Goal: Transaction & Acquisition: Book appointment/travel/reservation

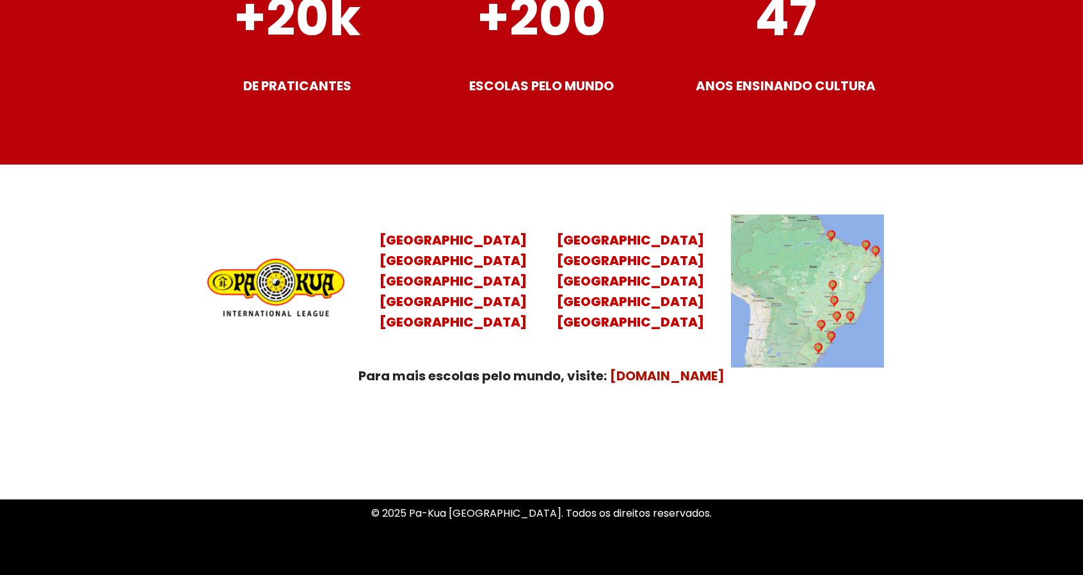
scroll to position [5076, 0]
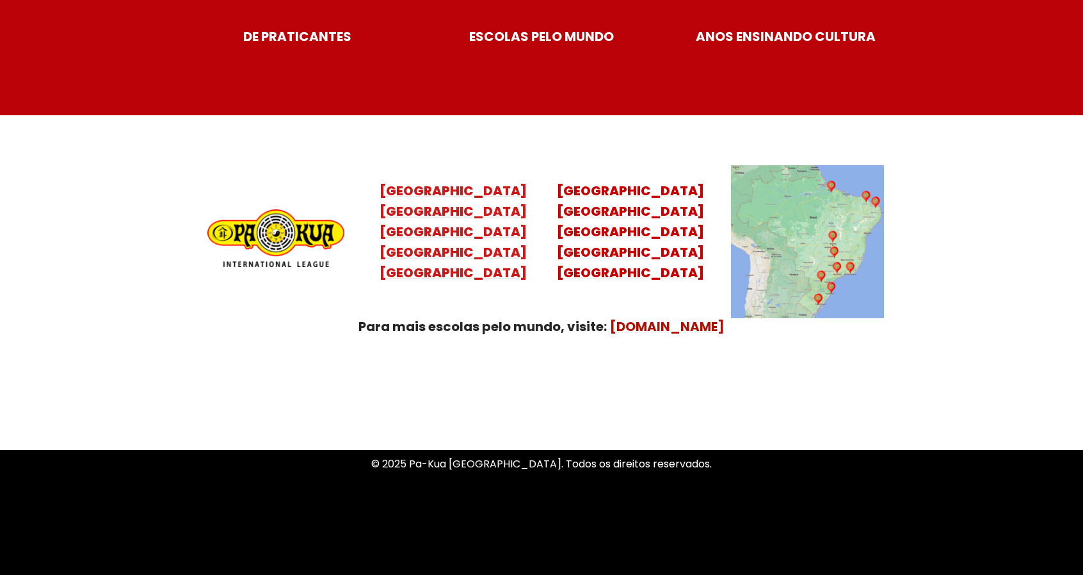
click at [453, 236] on mark "[GEOGRAPHIC_DATA] [GEOGRAPHIC_DATA] [GEOGRAPHIC_DATA] [GEOGRAPHIC_DATA]" at bounding box center [453, 241] width 147 height 79
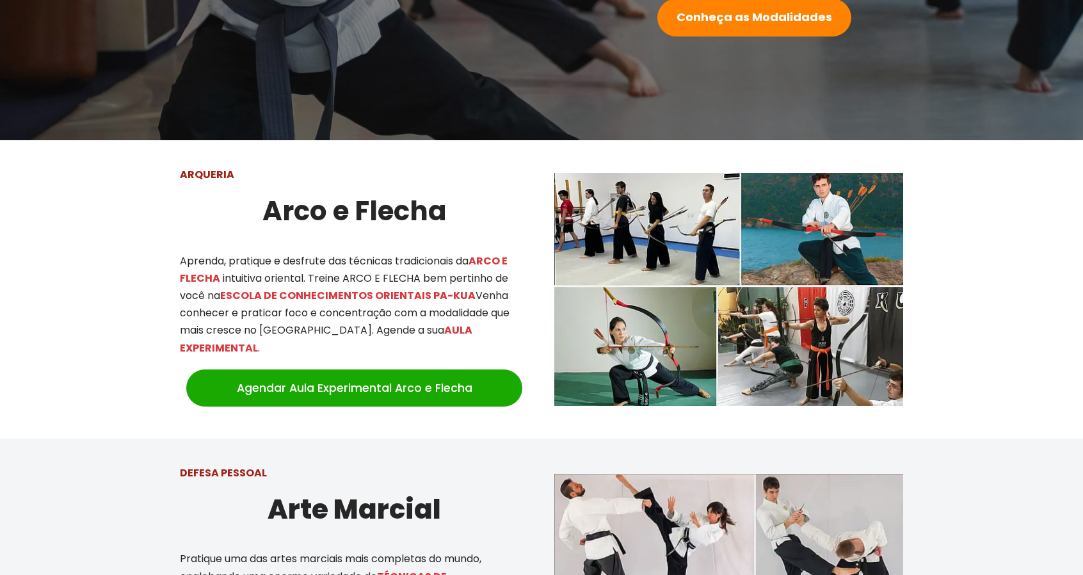
scroll to position [159, 0]
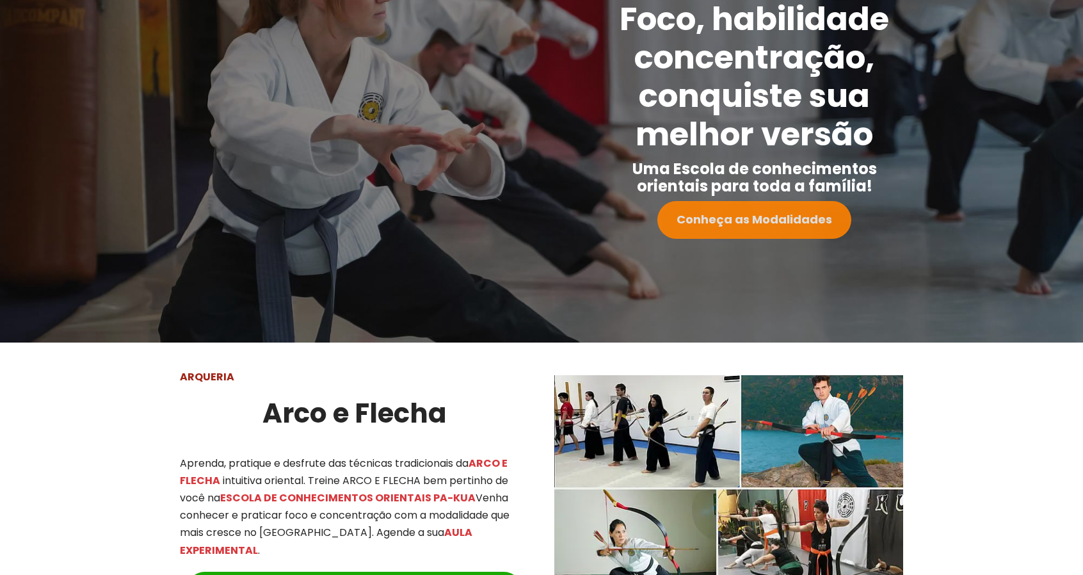
click at [759, 213] on strong "Conheça as Modalidades" at bounding box center [755, 219] width 156 height 16
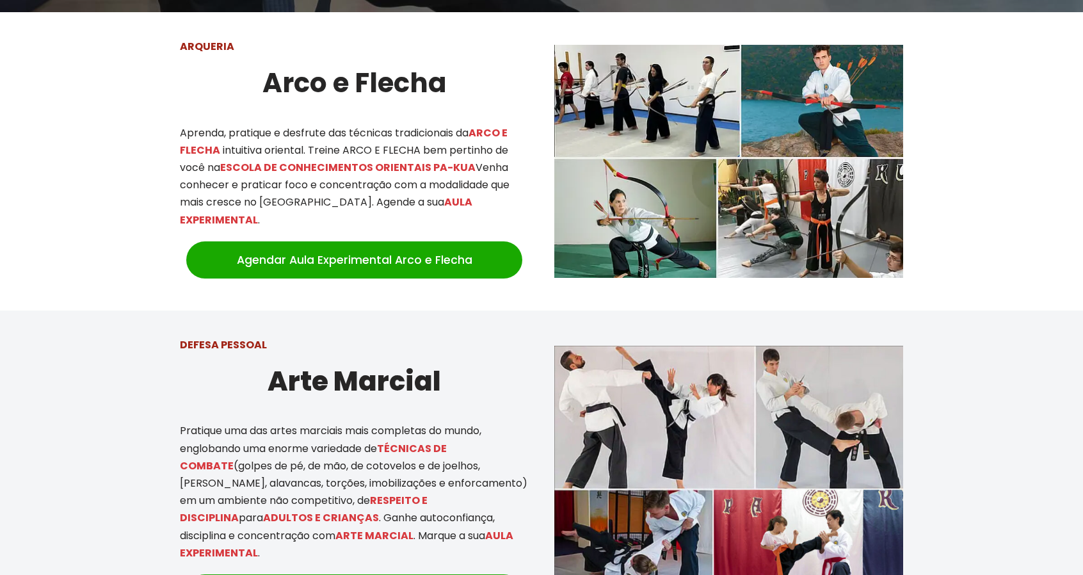
scroll to position [502, 0]
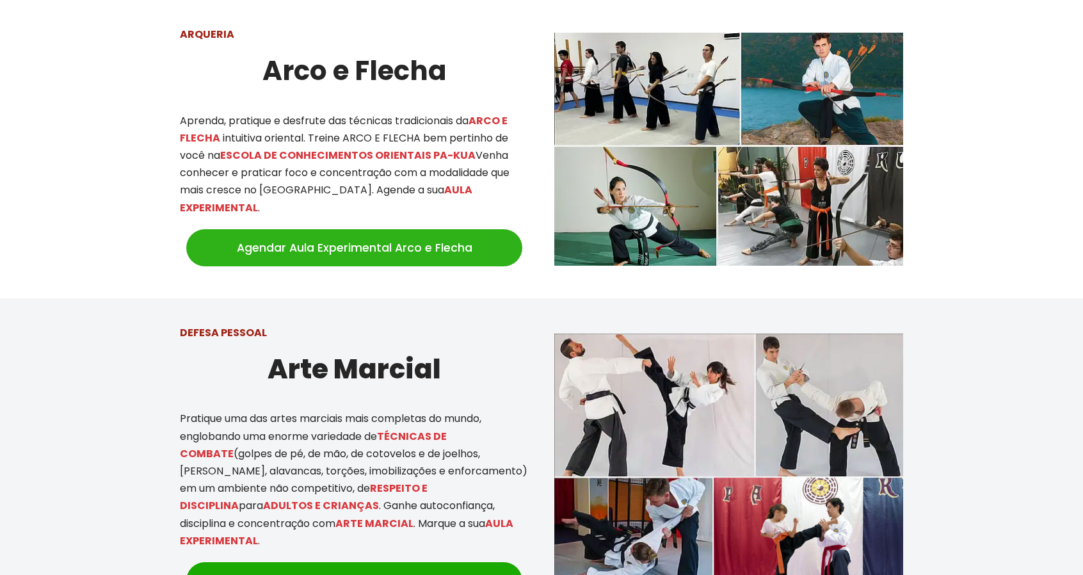
click at [430, 238] on link "Agendar Aula Experimental Arco e Flecha" at bounding box center [354, 247] width 336 height 37
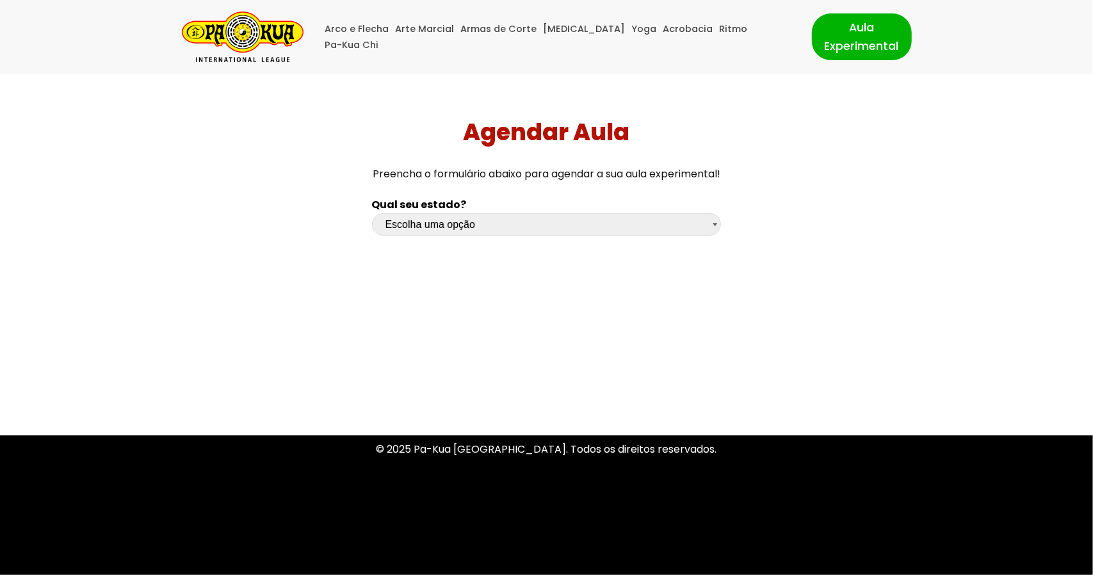
click at [440, 236] on div "Escolha uma opção Rio Grande do Sul Santa Catarina Paraná São Paulo Rio de Jane…" at bounding box center [547, 227] width 350 height 29
click at [492, 223] on select "Escolha uma opção Rio Grande do Sul Santa Catarina Paraná São Paulo Rio de Jane…" at bounding box center [547, 224] width 350 height 22
select select "sp"
click at [372, 213] on select "Escolha uma opção Rio Grande do Sul Santa Catarina Paraná São Paulo Rio de Jane…" at bounding box center [547, 224] width 350 height 22
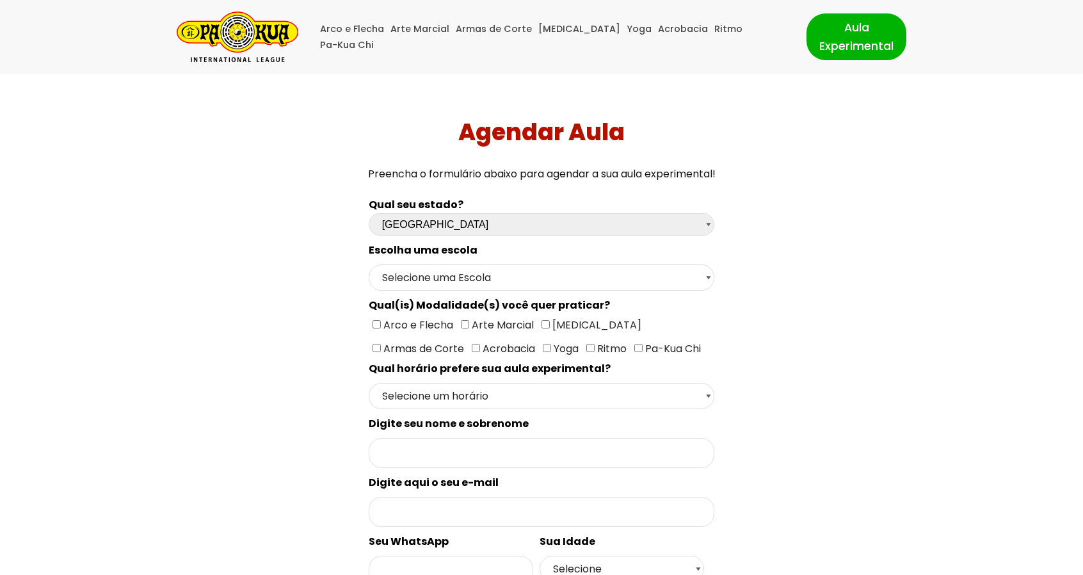
click at [373, 322] on input"] "Arco e Flecha" at bounding box center [377, 324] width 8 height 8
checkbox input"] "true"
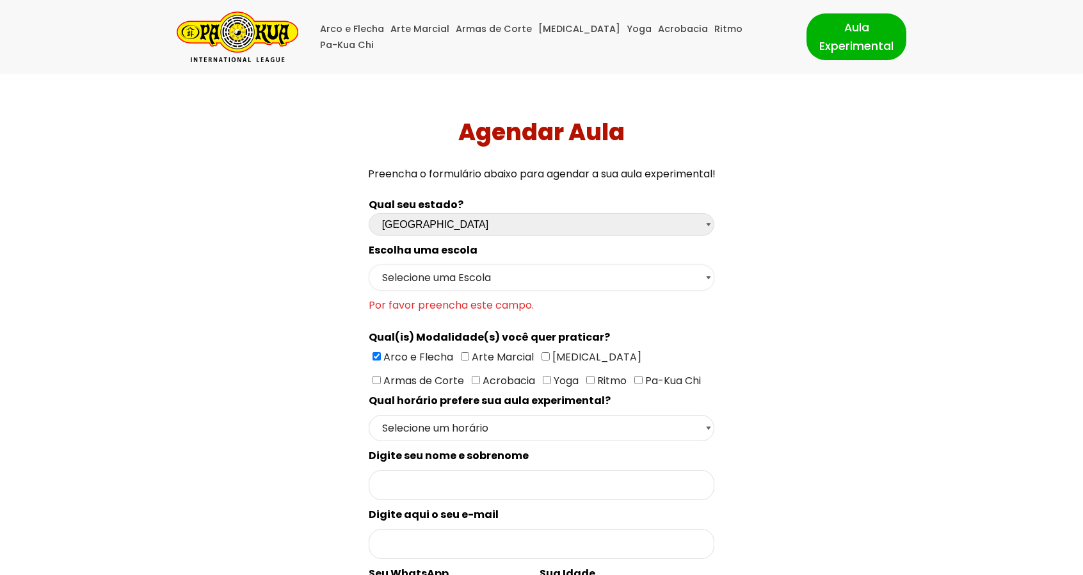
click at [501, 274] on select "Selecione uma Escola São Paulo - Escola Santa Cruz São Paulo - Escola Ana Rosa …" at bounding box center [542, 277] width 346 height 26
select select "São Paulo - Escola Santa Cruz"
click at [369, 264] on select "Selecione uma Escola São Paulo - Escola Santa Cruz São Paulo - Escola Ana Rosa …" at bounding box center [542, 277] width 346 height 26
